Goal: Contribute content

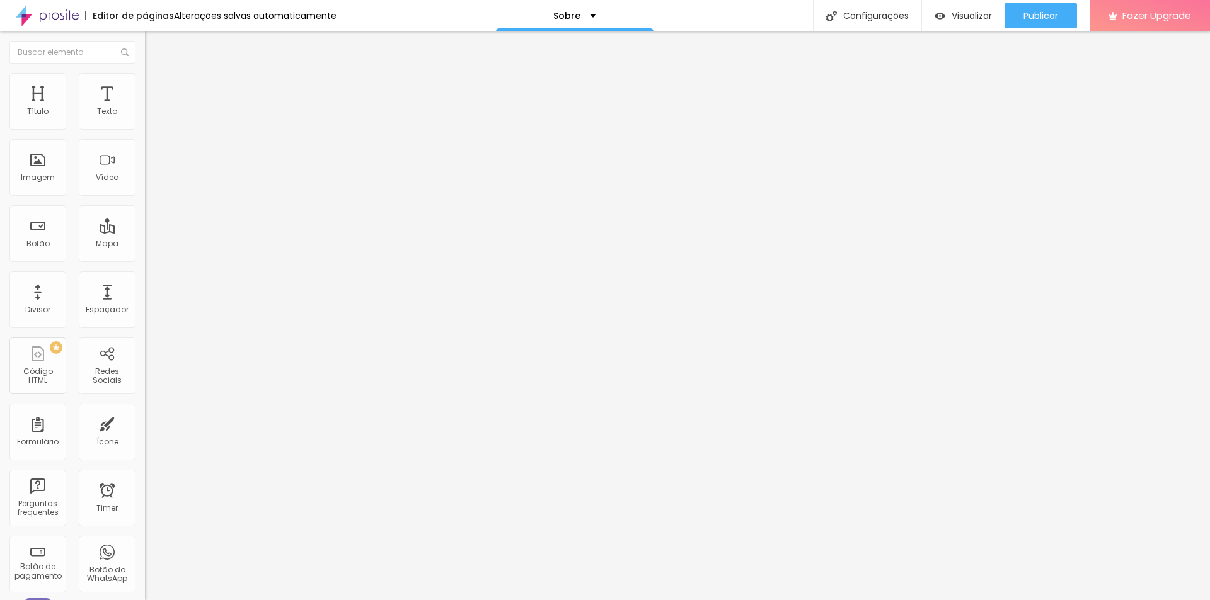
click at [145, 108] on span "Trocar imagem" at bounding box center [179, 103] width 69 height 11
click at [154, 47] on img "button" at bounding box center [159, 46] width 10 height 10
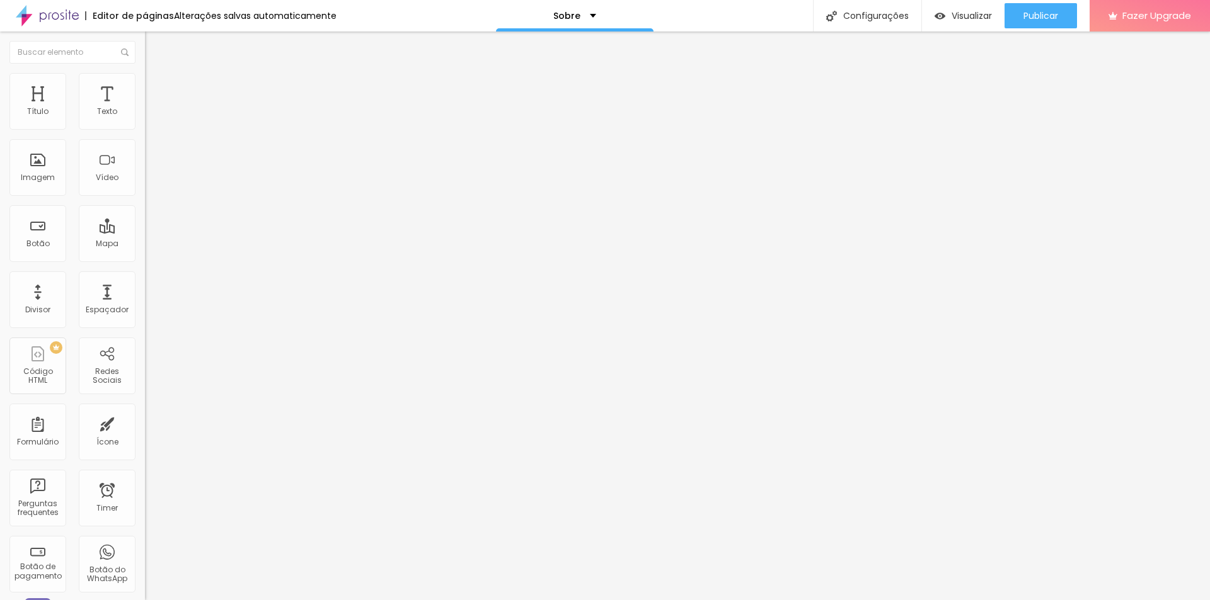
click at [154, 47] on img "button" at bounding box center [159, 46] width 10 height 10
click at [1032, 16] on span "Publicar" at bounding box center [1040, 16] width 35 height 10
click at [963, 21] on span "Visualizar" at bounding box center [960, 16] width 40 height 10
click at [154, 45] on img "button" at bounding box center [159, 46] width 10 height 10
